Goal: Navigation & Orientation: Find specific page/section

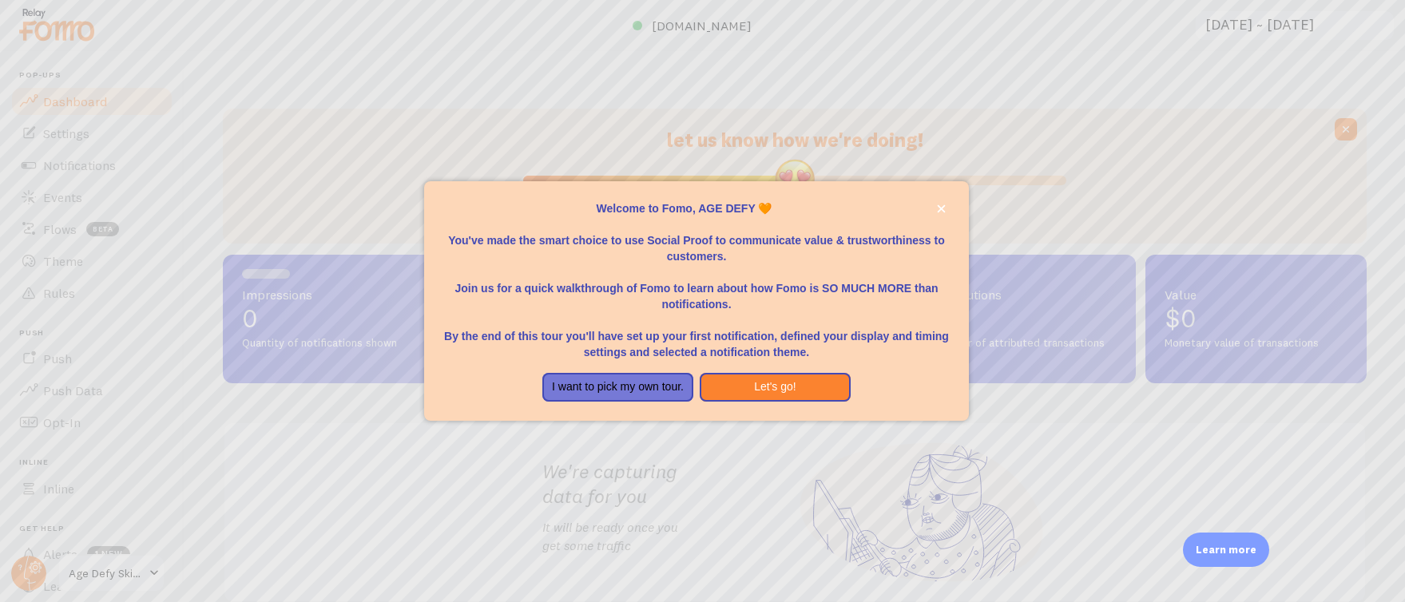
click at [737, 21] on div at bounding box center [702, 301] width 1405 height 602
click at [939, 206] on icon "close," at bounding box center [941, 208] width 9 height 9
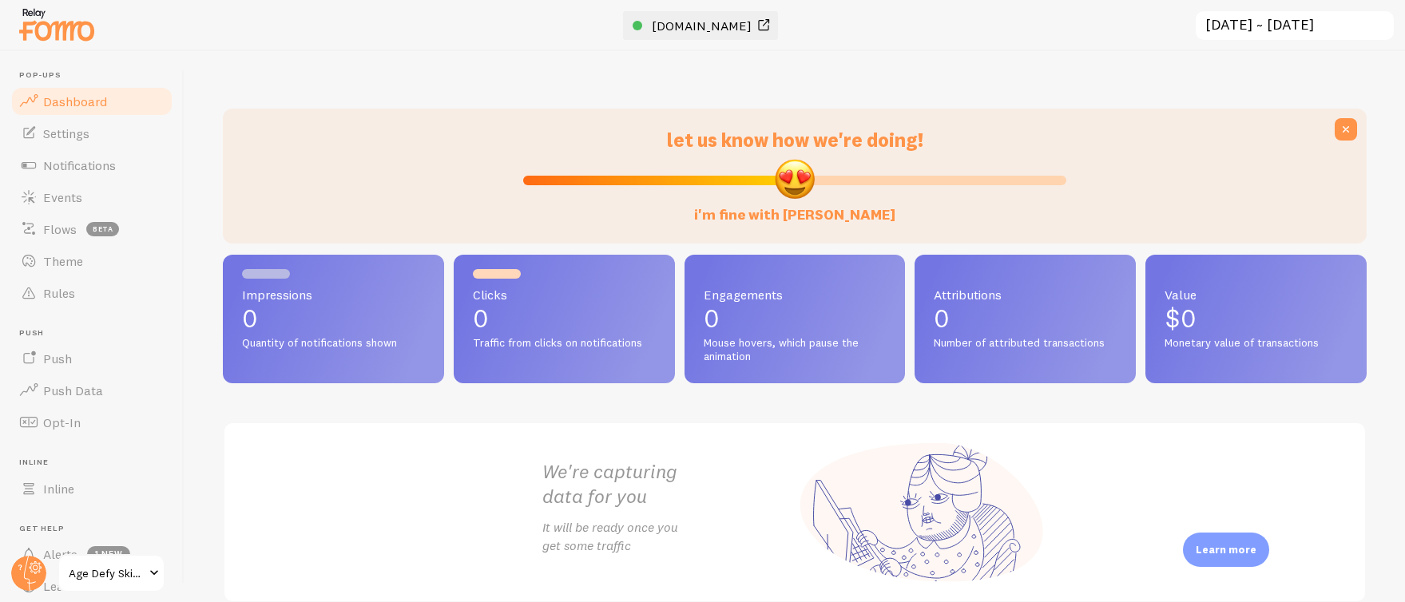
click at [704, 25] on span "[DOMAIN_NAME]" at bounding box center [702, 26] width 100 height 16
click at [50, 200] on span "Events" at bounding box center [62, 197] width 39 height 16
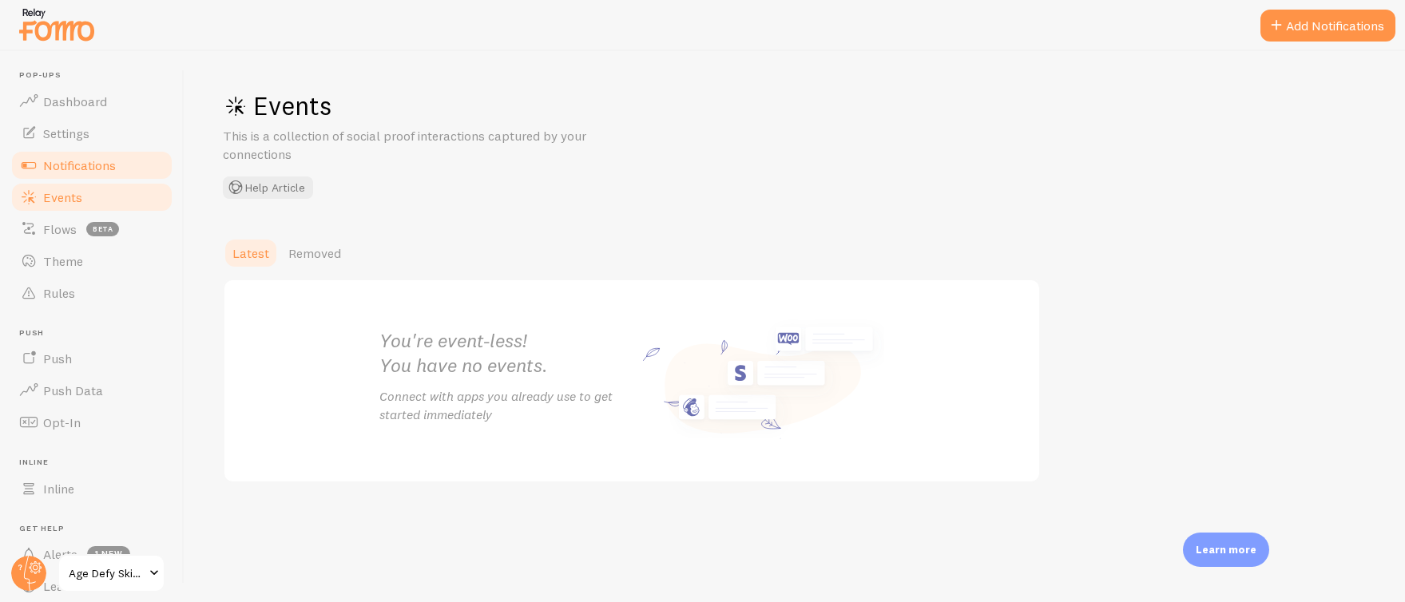
click at [65, 163] on span "Notifications" at bounding box center [79, 165] width 73 height 16
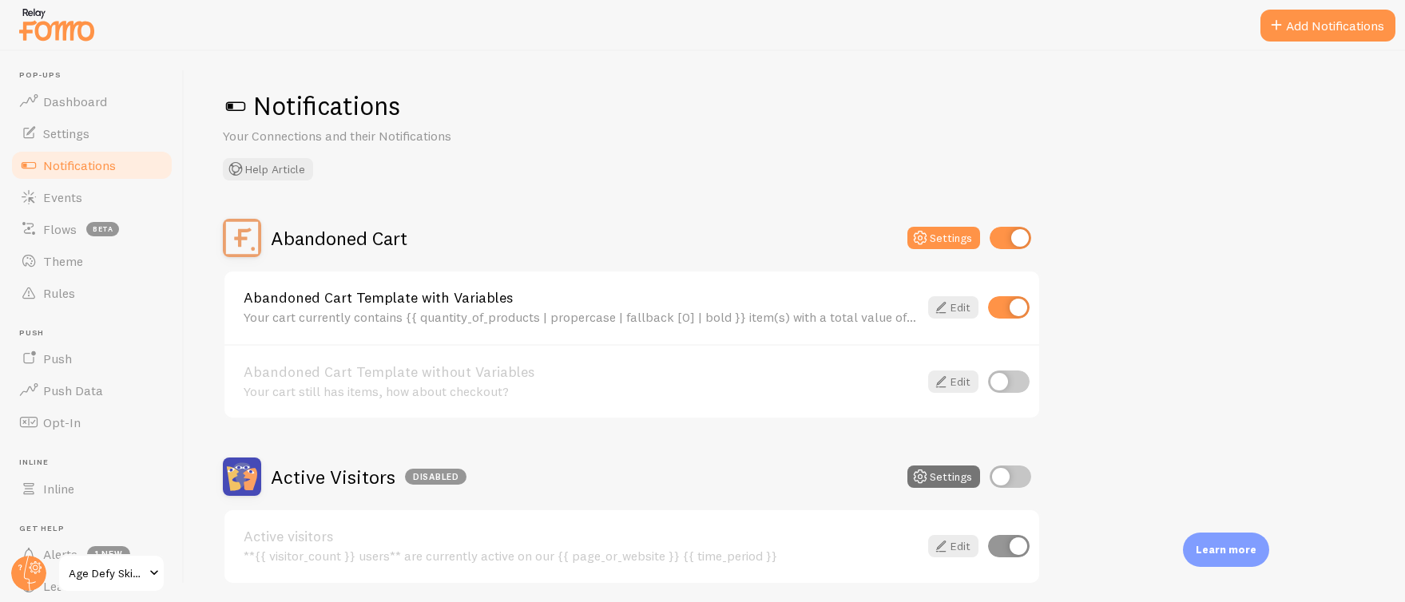
click at [92, 578] on span "Age Defy Skin CF" at bounding box center [107, 573] width 76 height 19
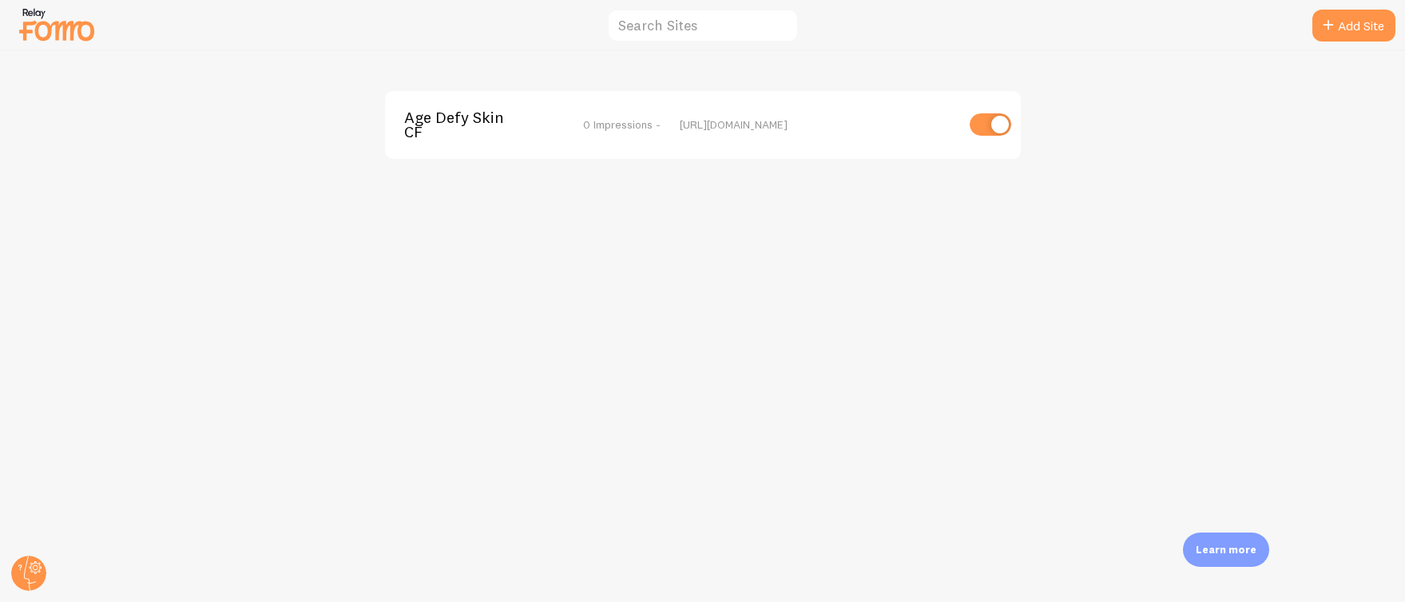
click at [446, 117] on span "Age Defy Skin CF" at bounding box center [468, 125] width 129 height 30
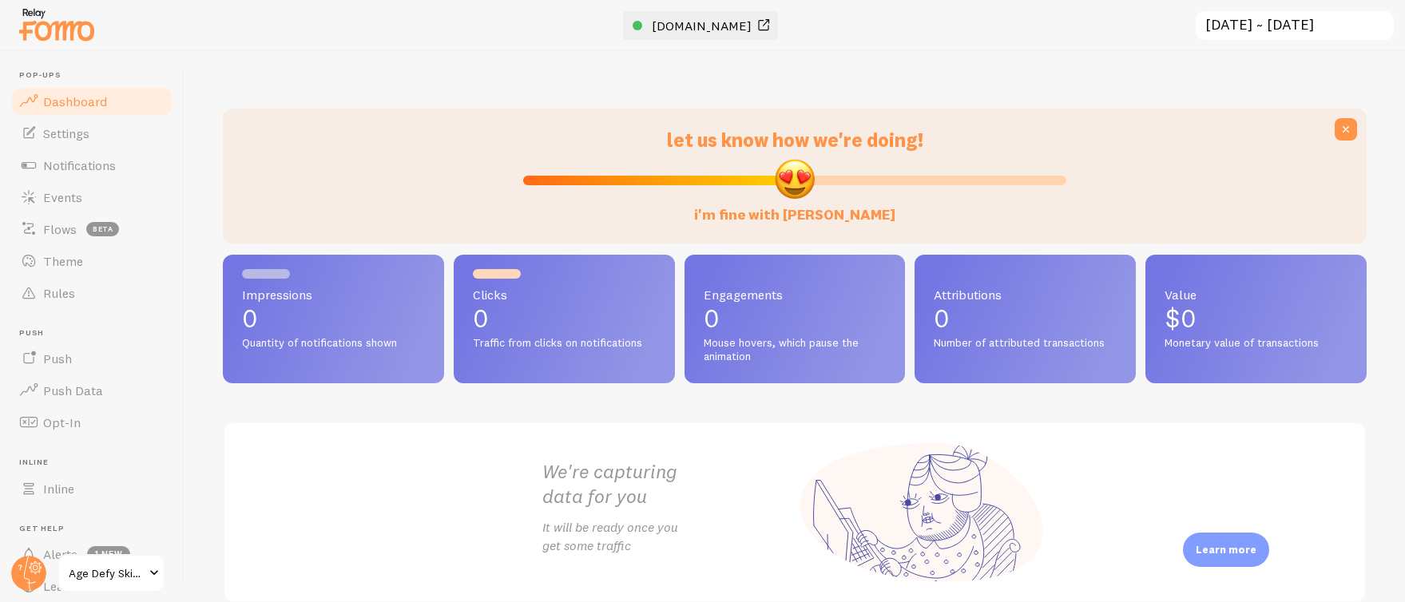
click at [701, 21] on span "[DOMAIN_NAME]" at bounding box center [702, 26] width 100 height 16
